Goal: Task Accomplishment & Management: Use online tool/utility

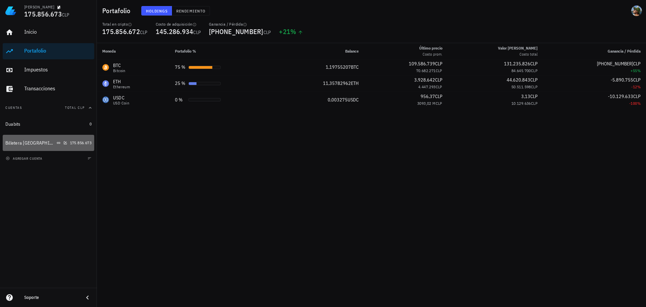
click at [23, 143] on div "Billetera [GEOGRAPHIC_DATA]" at bounding box center [30, 143] width 50 height 6
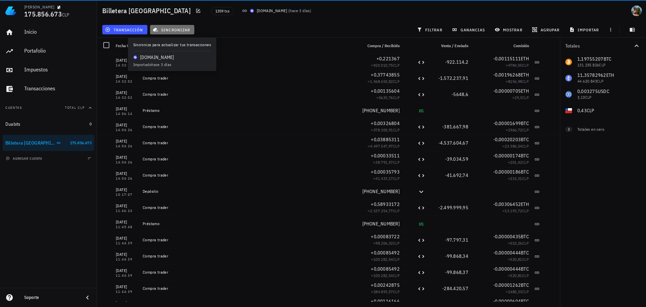
click at [175, 30] on span "sincronizar" at bounding box center [172, 29] width 36 height 5
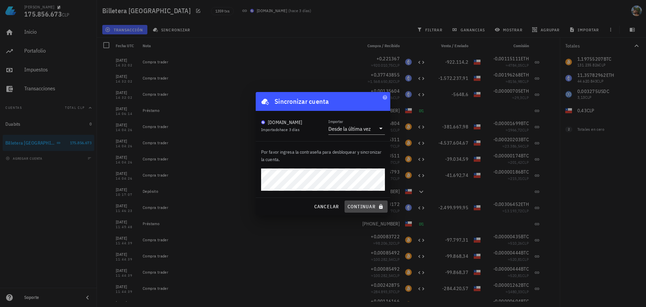
click at [362, 207] on span "continuar" at bounding box center [366, 206] width 38 height 6
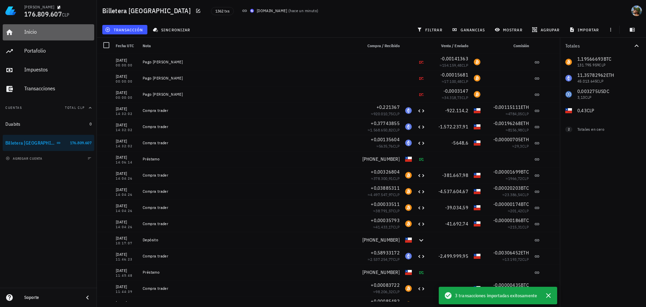
click at [30, 31] on div "Inicio" at bounding box center [57, 32] width 67 height 6
